Goal: Information Seeking & Learning: Check status

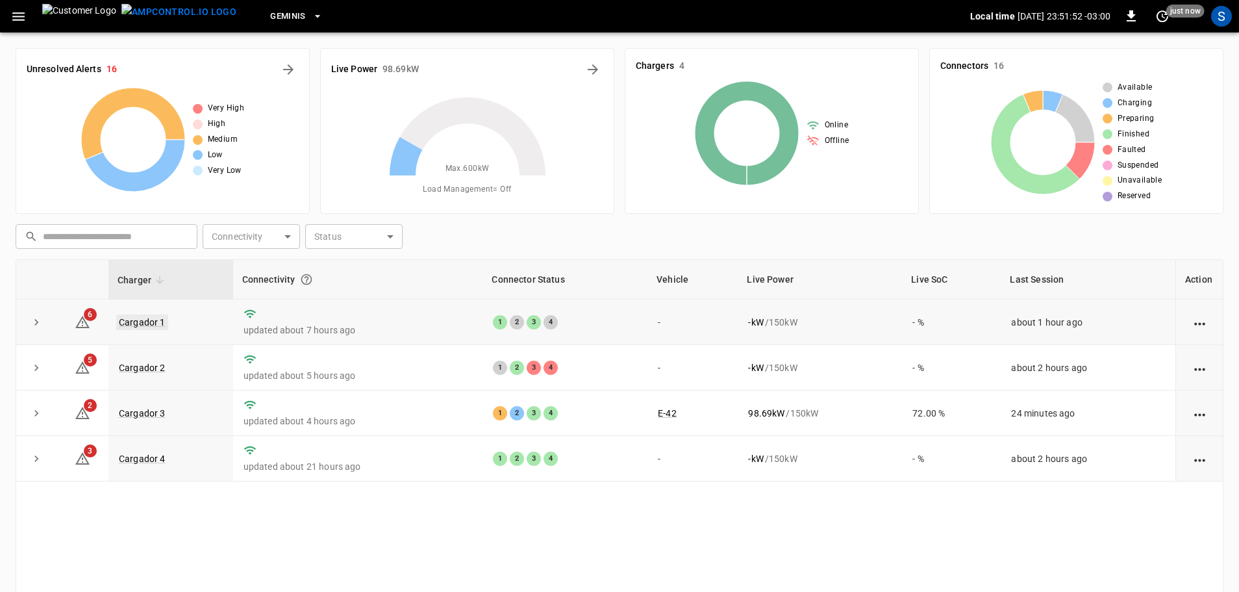
click at [140, 326] on link "Cargador 1" at bounding box center [142, 322] width 52 height 16
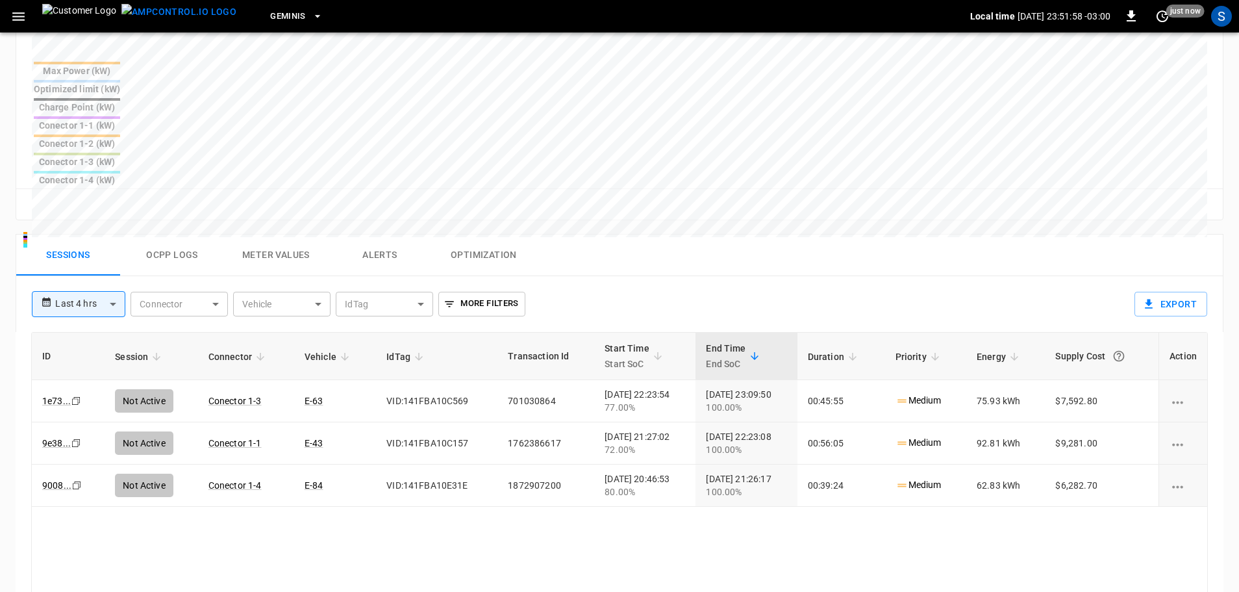
scroll to position [520, 0]
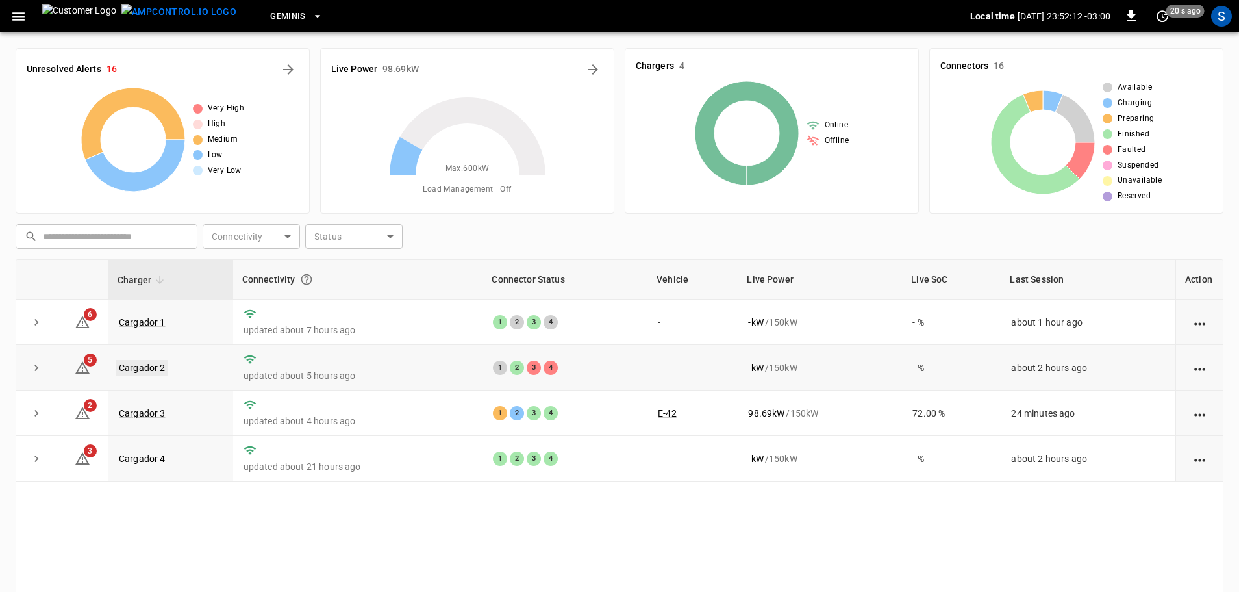
click at [129, 367] on link "Cargador 2" at bounding box center [142, 368] width 52 height 16
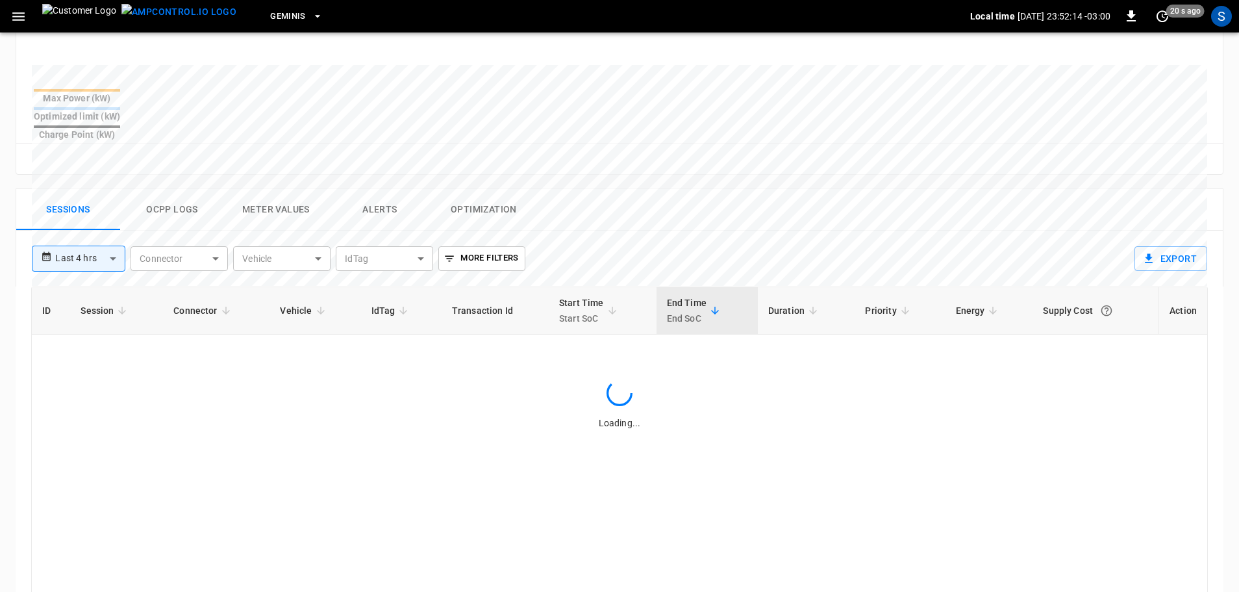
scroll to position [533, 0]
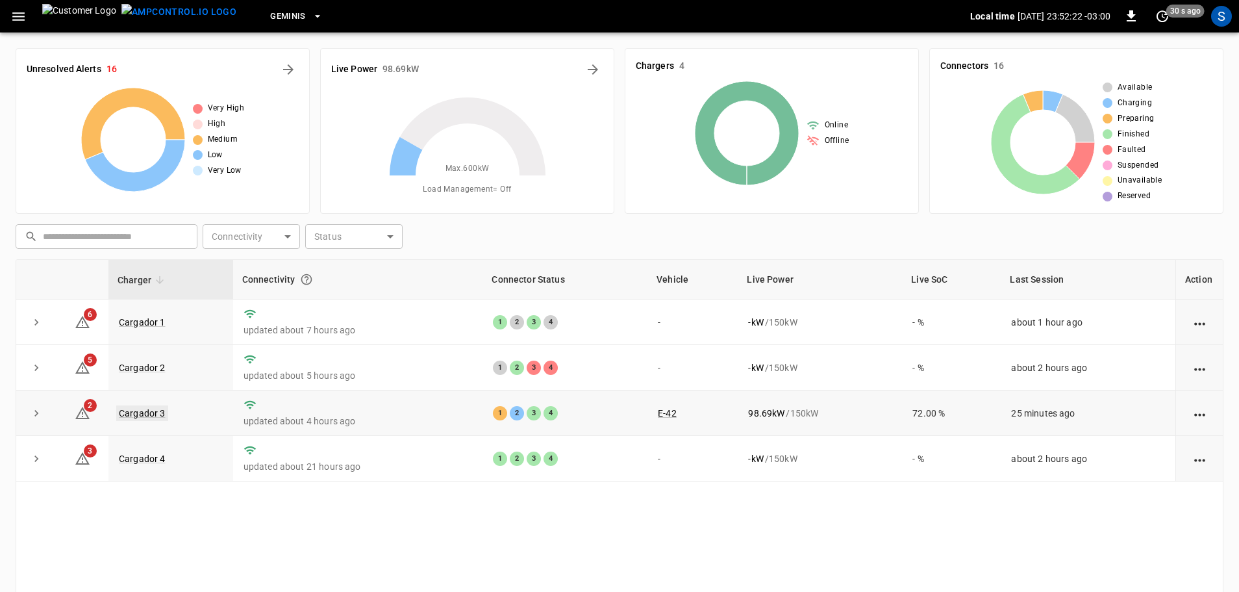
click at [145, 409] on link "Cargador 3" at bounding box center [142, 413] width 52 height 16
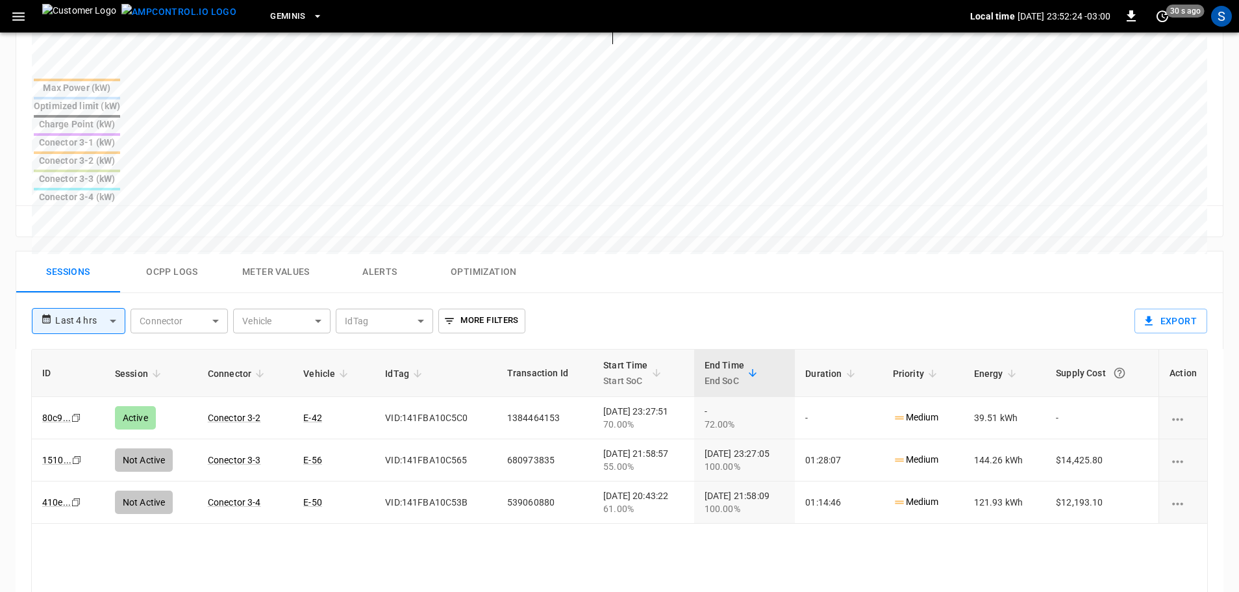
scroll to position [520, 0]
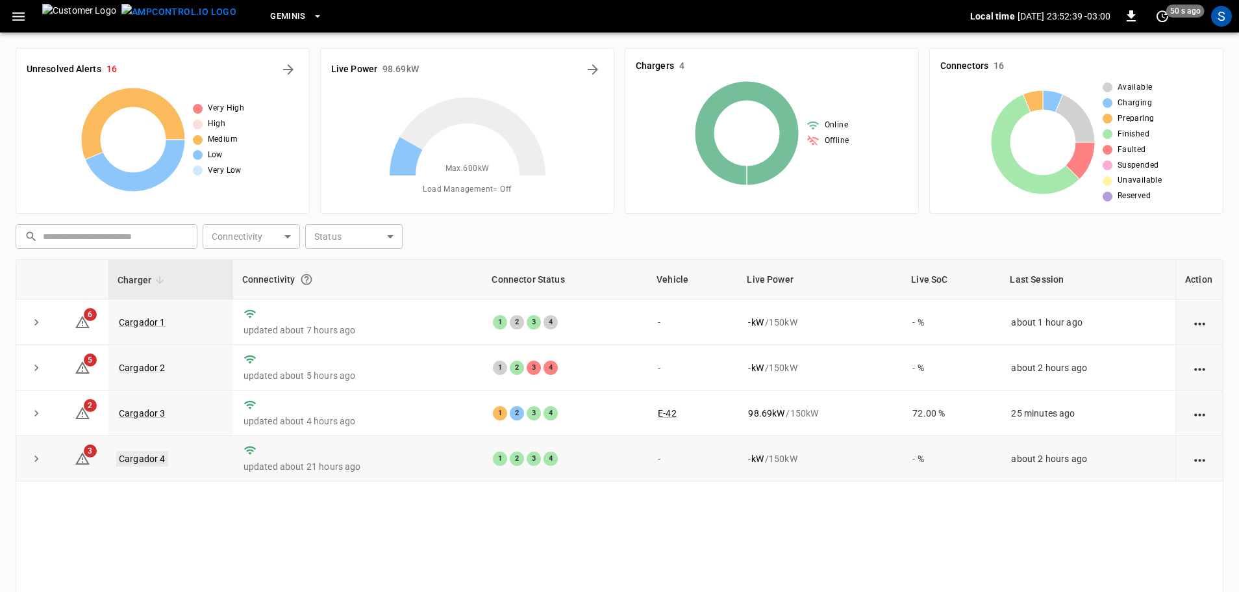
click at [155, 460] on link "Cargador 4" at bounding box center [142, 459] width 52 height 16
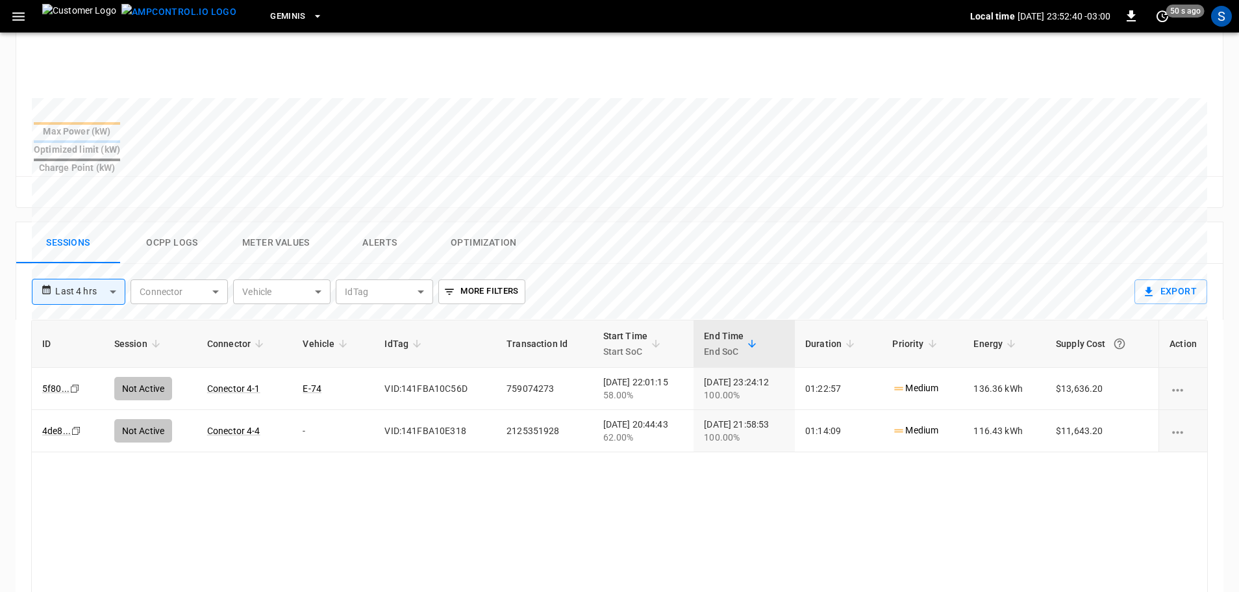
scroll to position [520, 0]
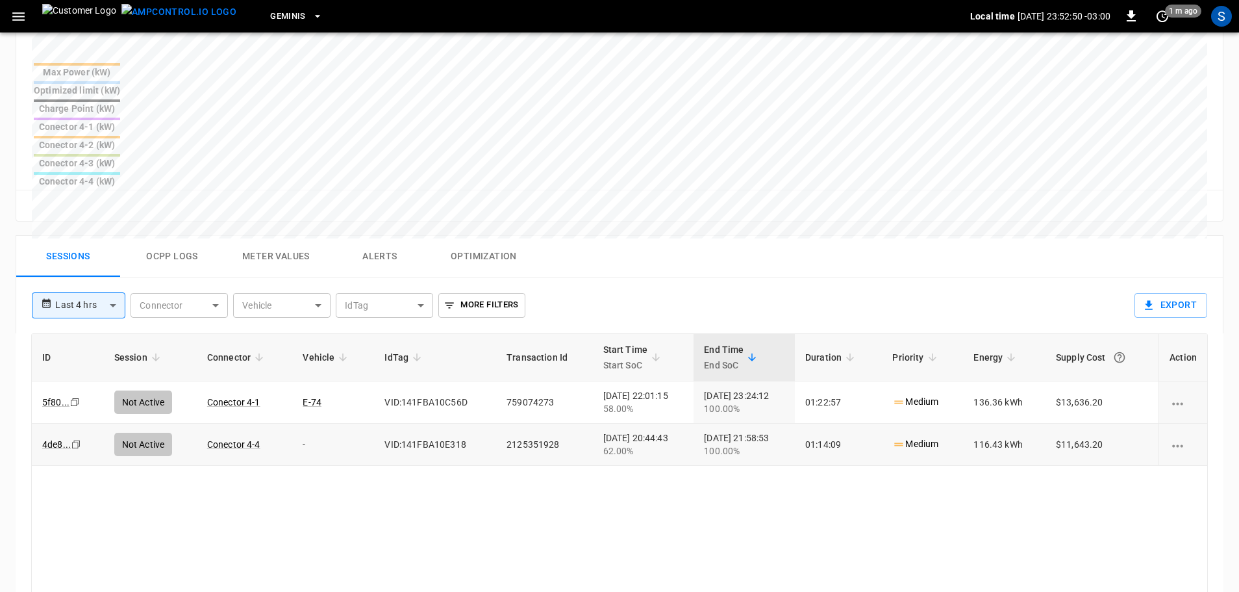
drag, startPoint x: 651, startPoint y: 342, endPoint x: 629, endPoint y: 364, distance: 31.2
